Goal: Information Seeking & Learning: Learn about a topic

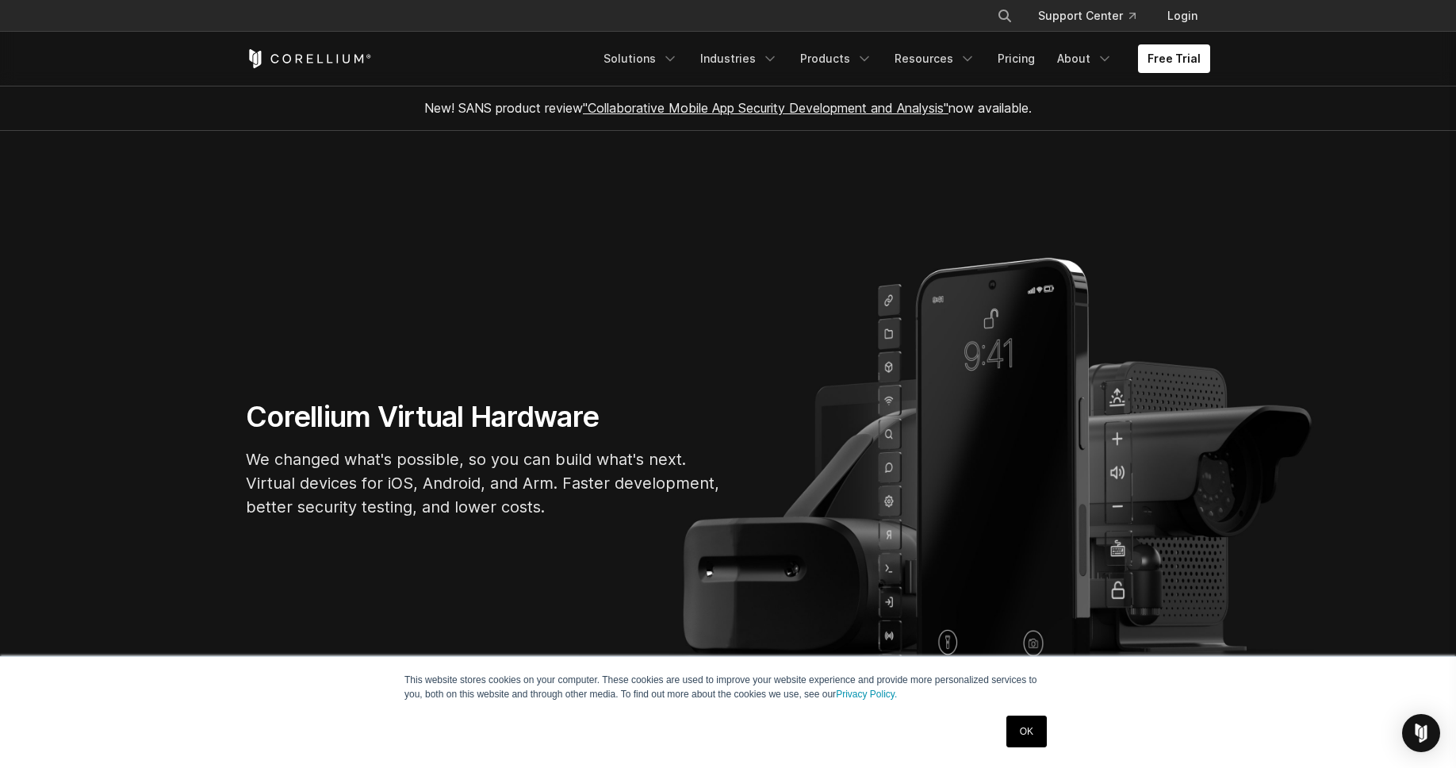
drag, startPoint x: 1027, startPoint y: 730, endPoint x: 975, endPoint y: 653, distance: 93.0
click at [1027, 730] on link "OK" at bounding box center [1026, 731] width 40 height 32
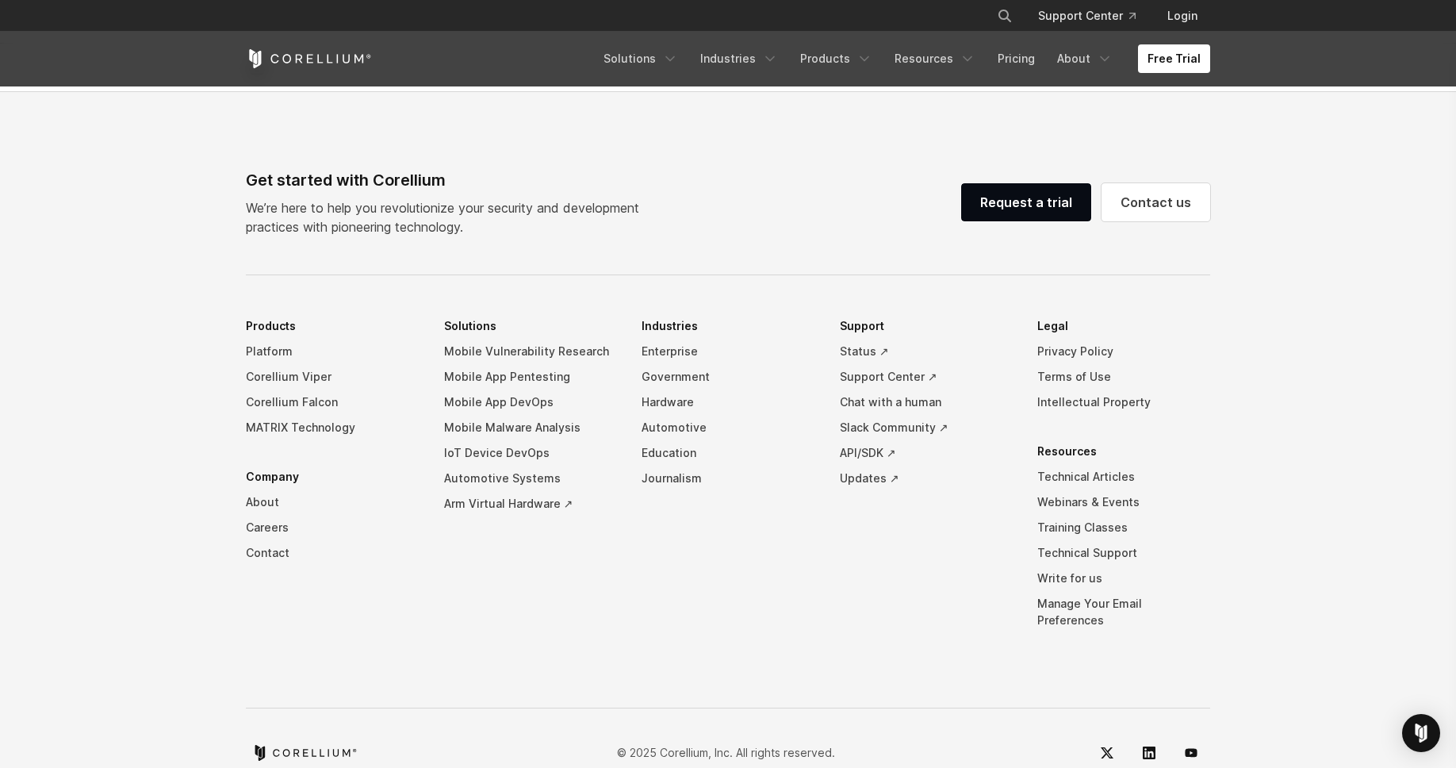
scroll to position [3720, 0]
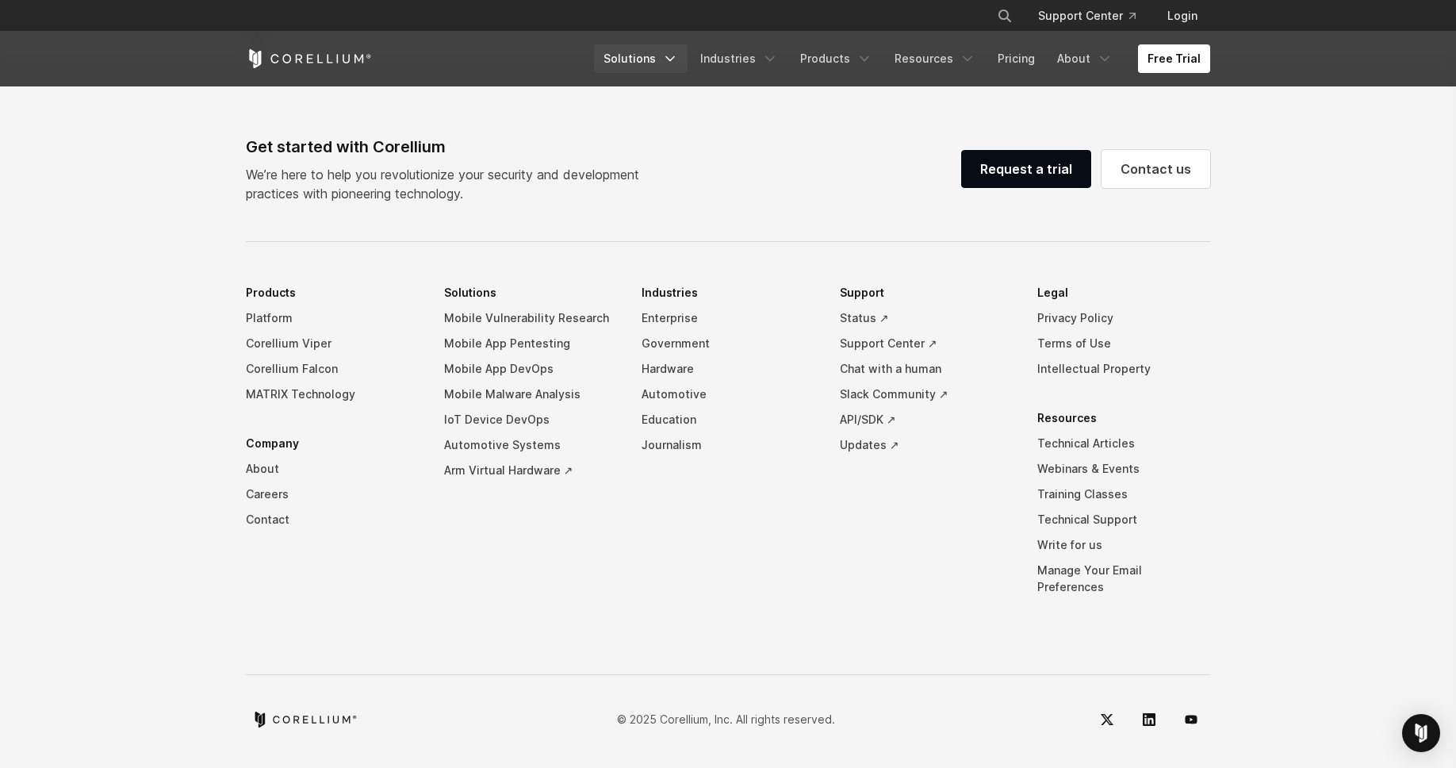
click at [665, 67] on link "Solutions" at bounding box center [641, 58] width 94 height 29
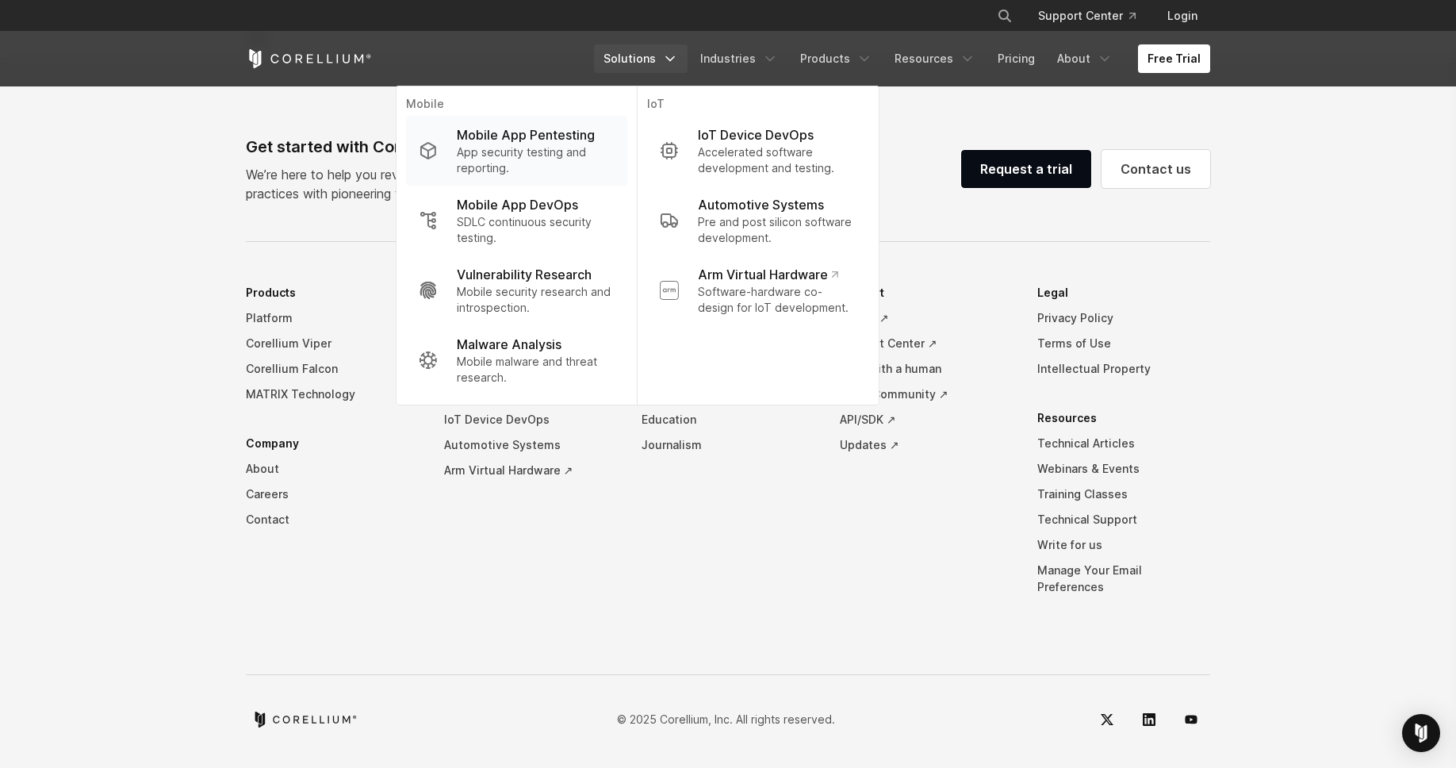
click at [548, 156] on p "App security testing and reporting." at bounding box center [536, 160] width 158 height 32
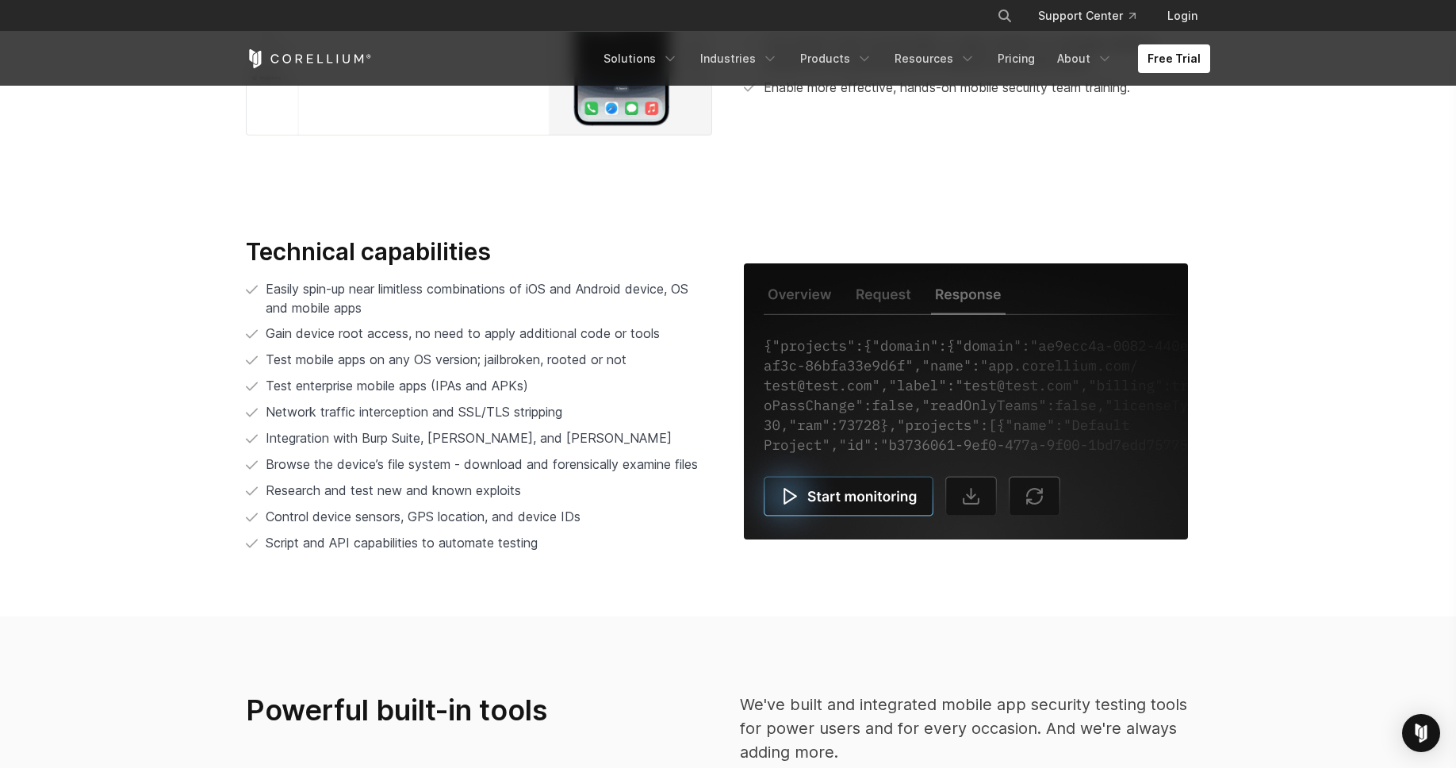
scroll to position [3230, 0]
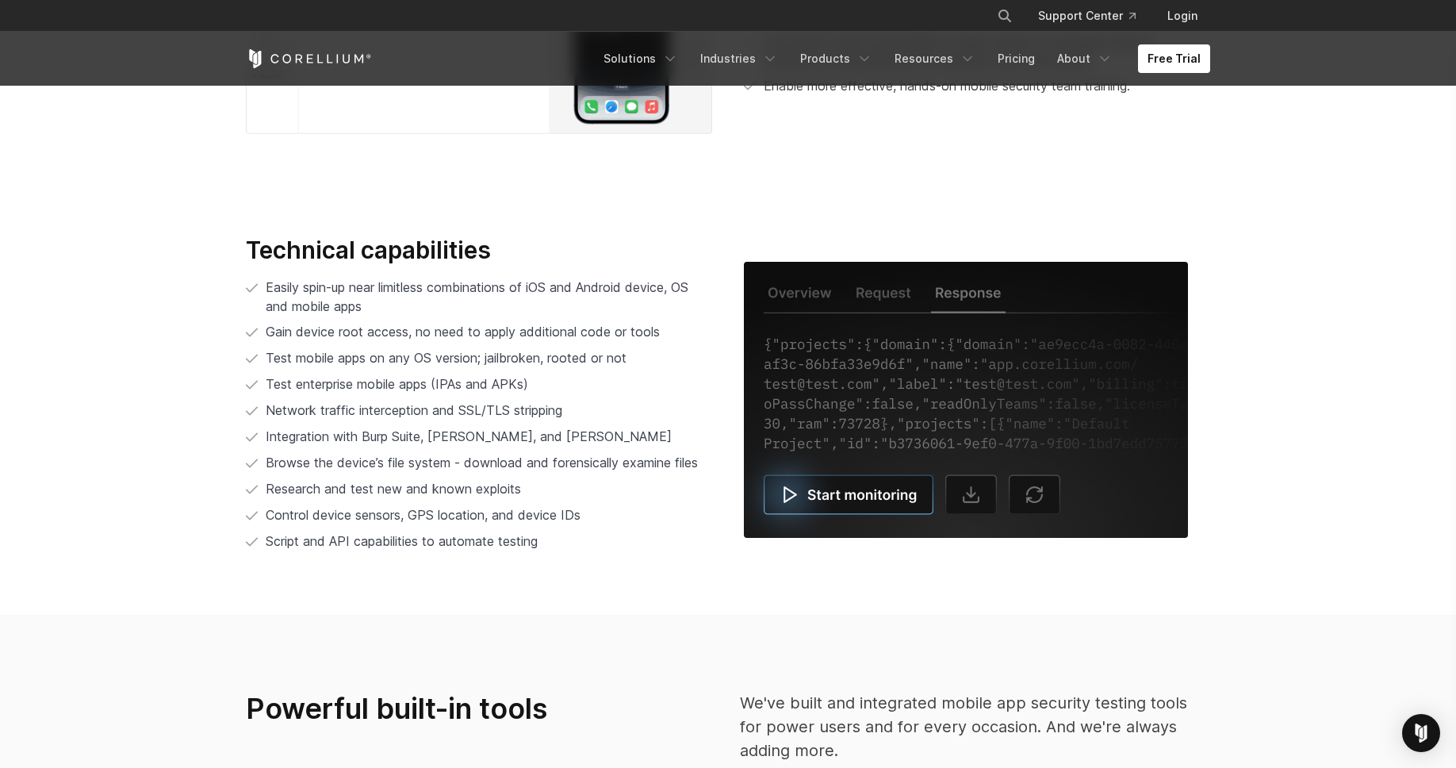
click at [891, 481] on img at bounding box center [966, 400] width 444 height 276
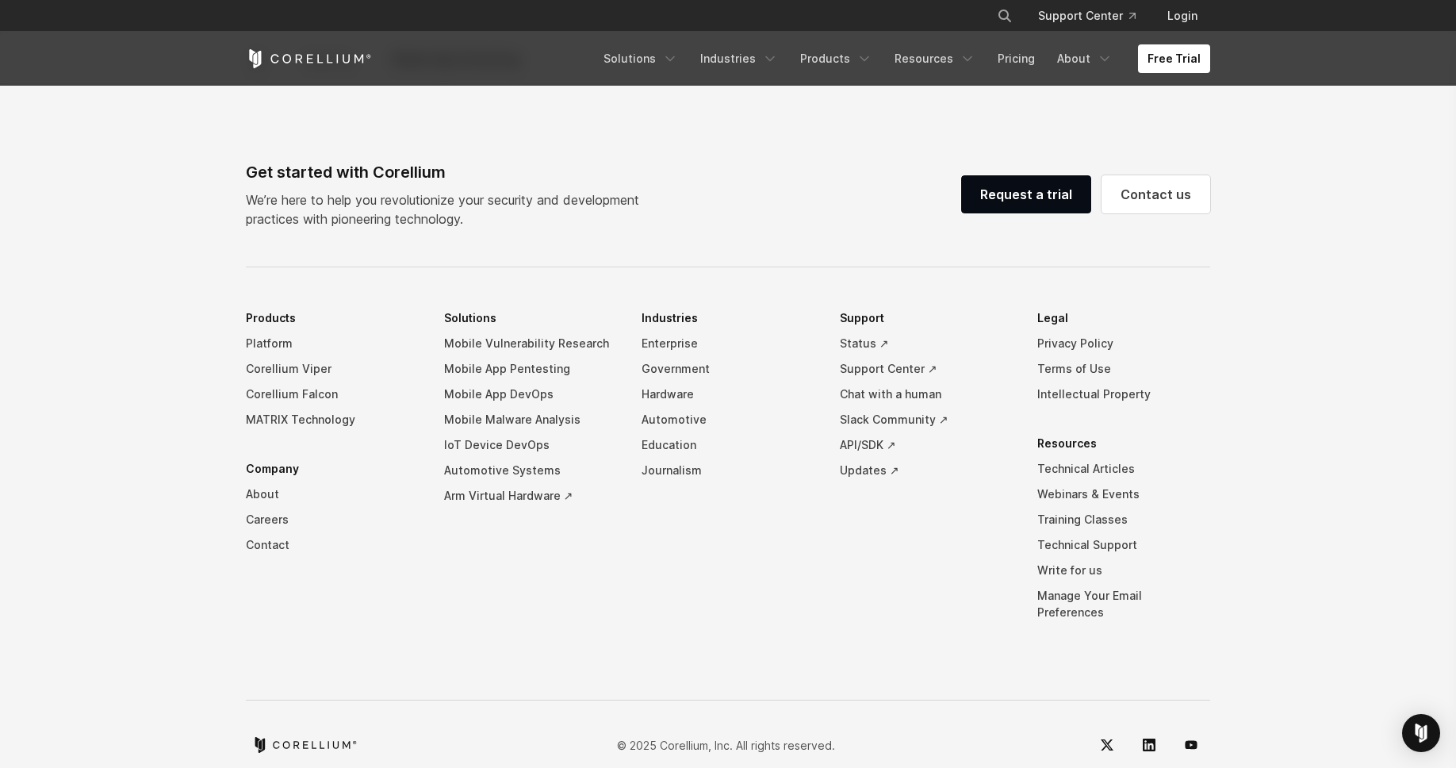
scroll to position [5011, 0]
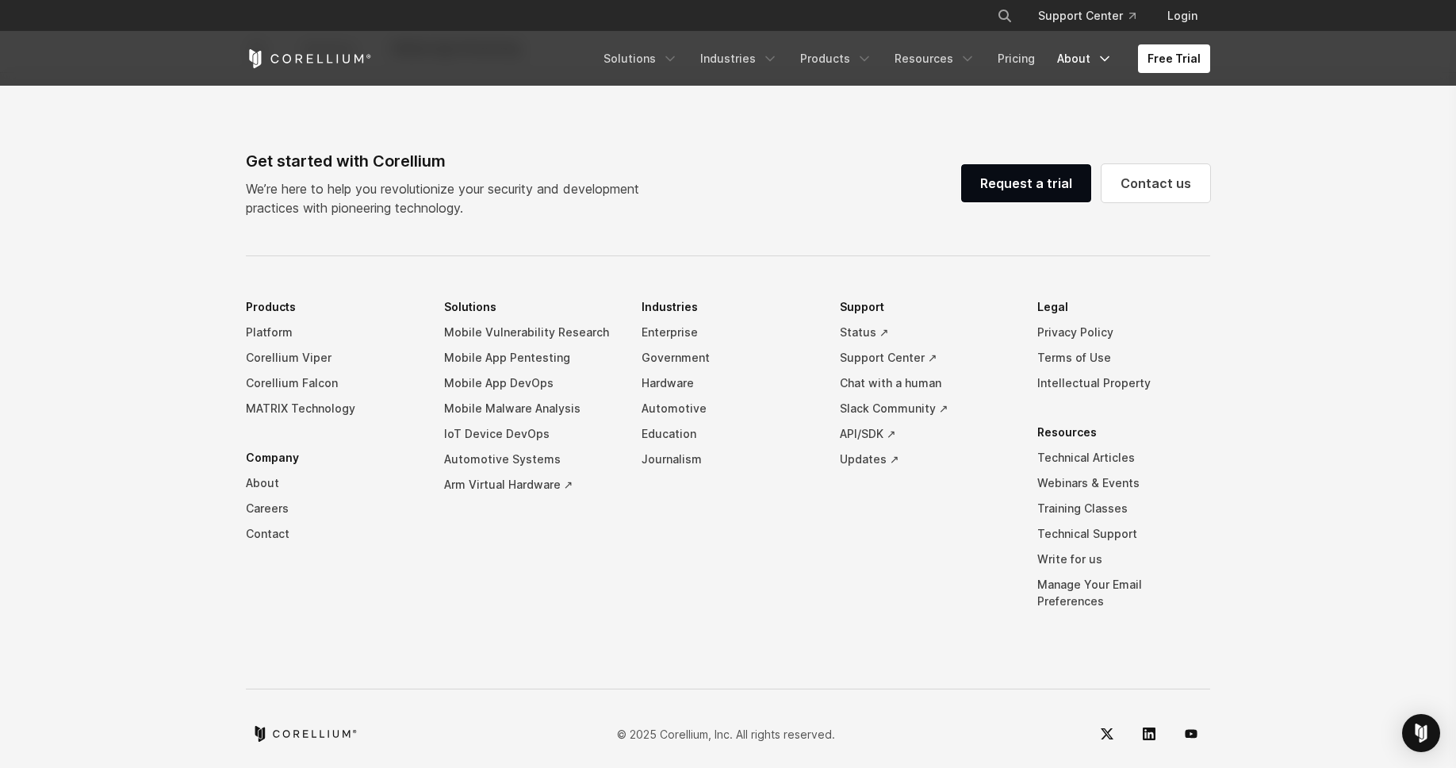
drag, startPoint x: 1065, startPoint y: 55, endPoint x: 1053, endPoint y: 86, distance: 33.9
click at [1065, 55] on link "About" at bounding box center [1085, 58] width 75 height 29
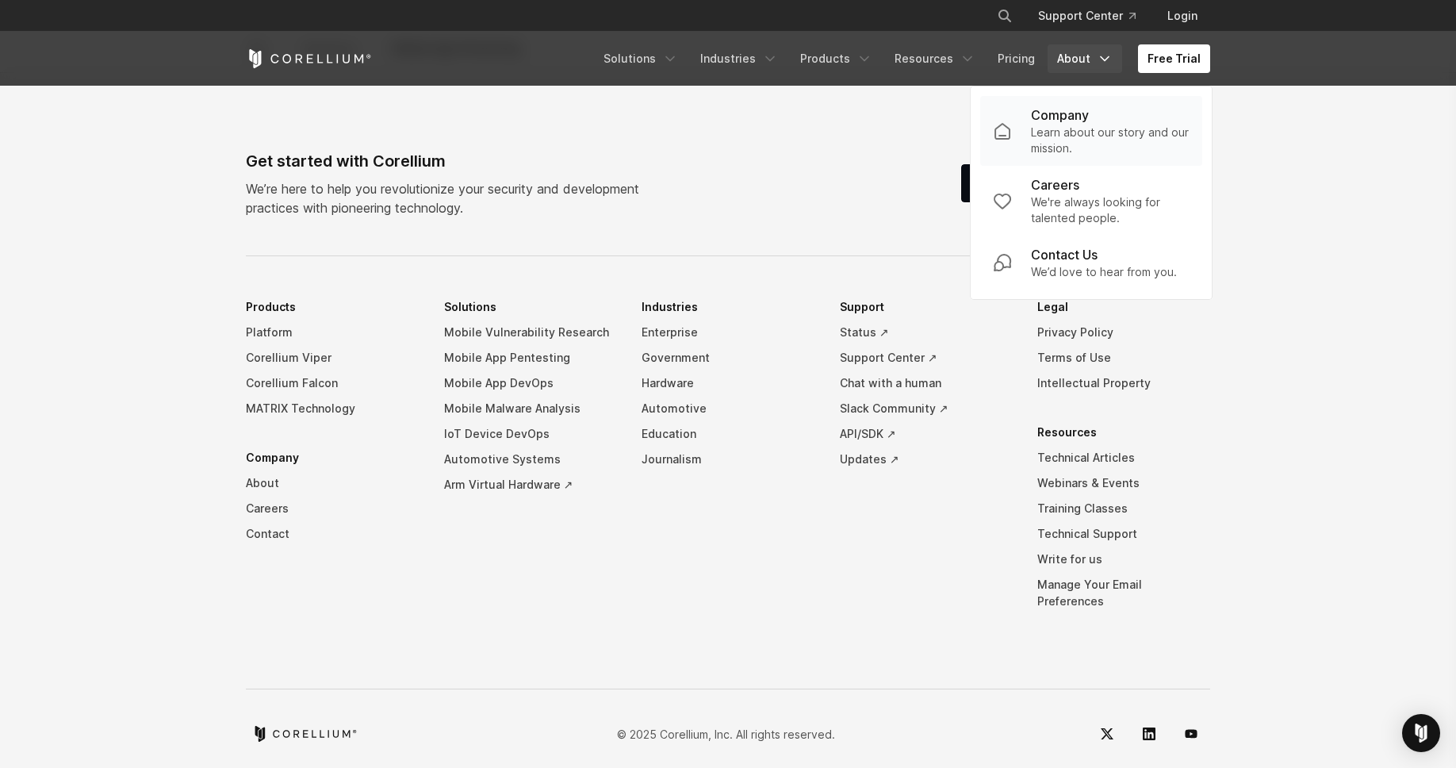
click at [1033, 117] on link "Company Learn about our story and our mission." at bounding box center [1091, 131] width 222 height 70
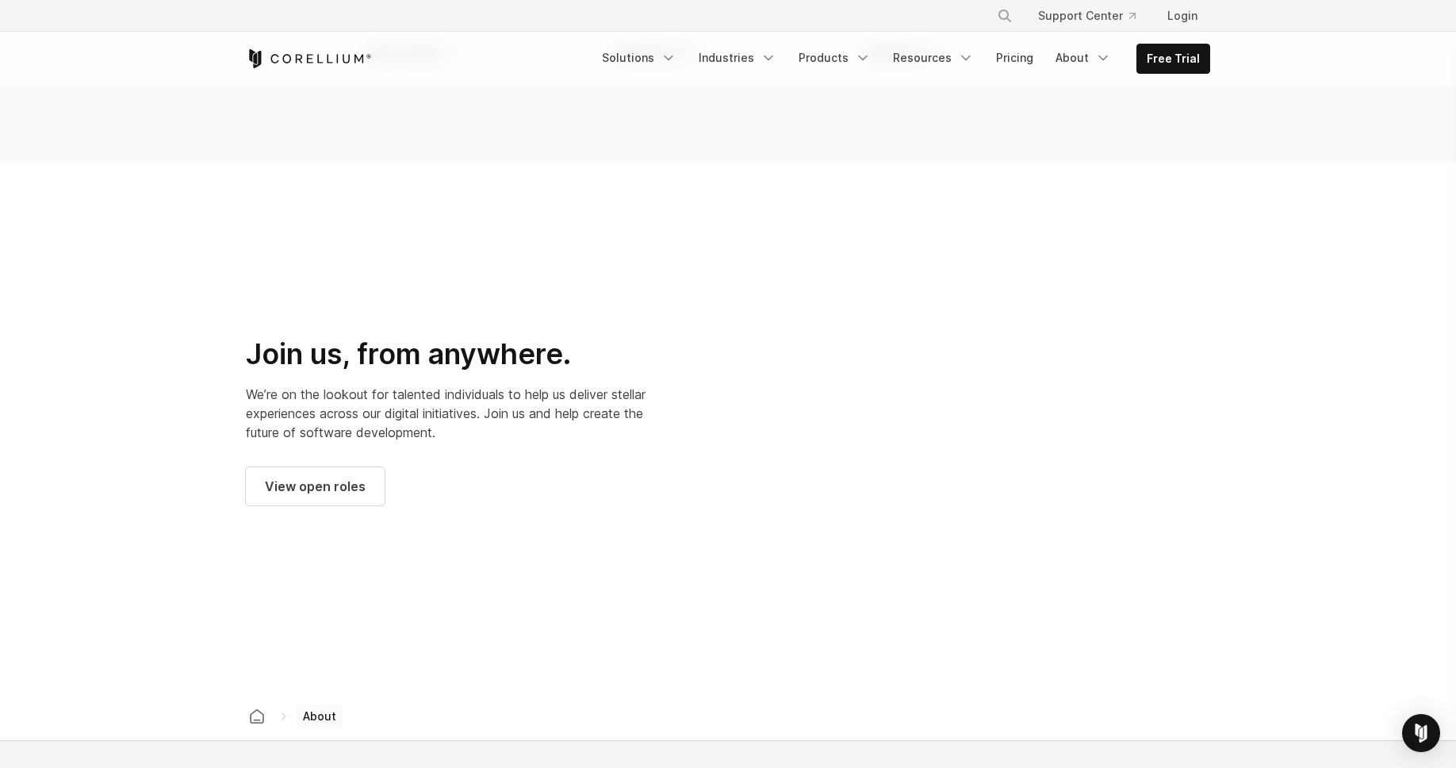
scroll to position [1994, 0]
click at [814, 341] on div at bounding box center [977, 418] width 466 height 466
